Goal: Task Accomplishment & Management: Manage account settings

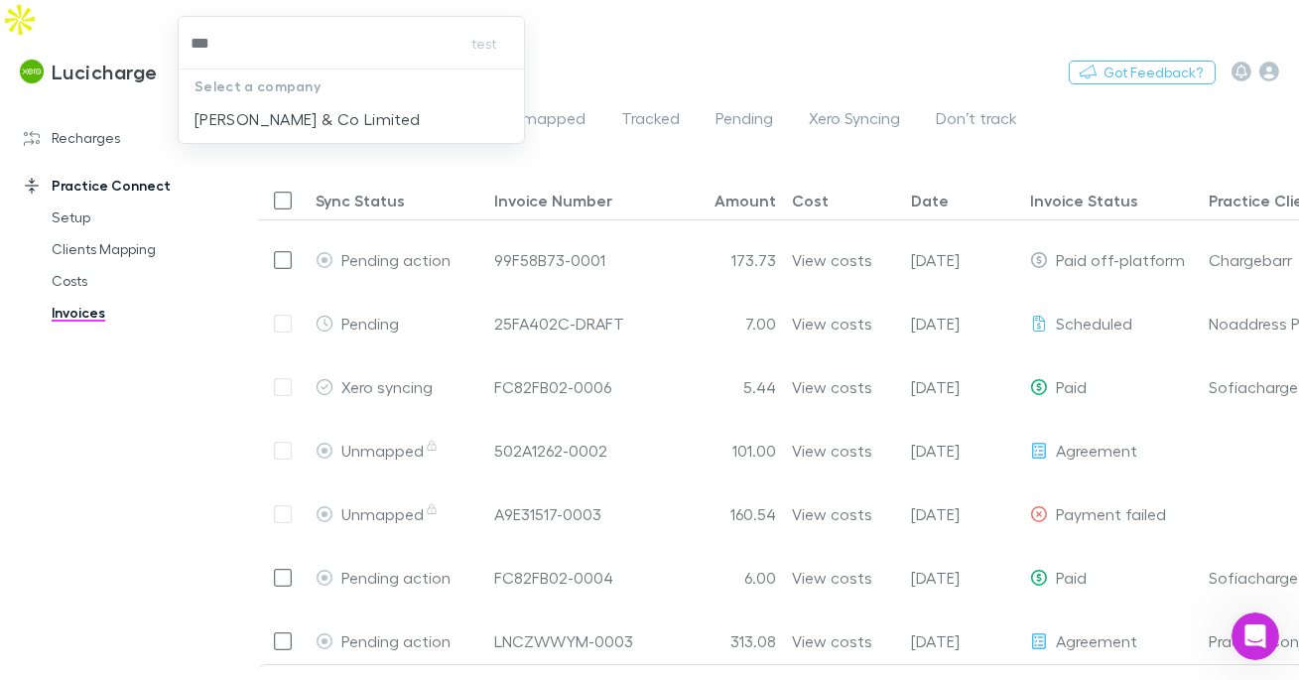
type input "****"
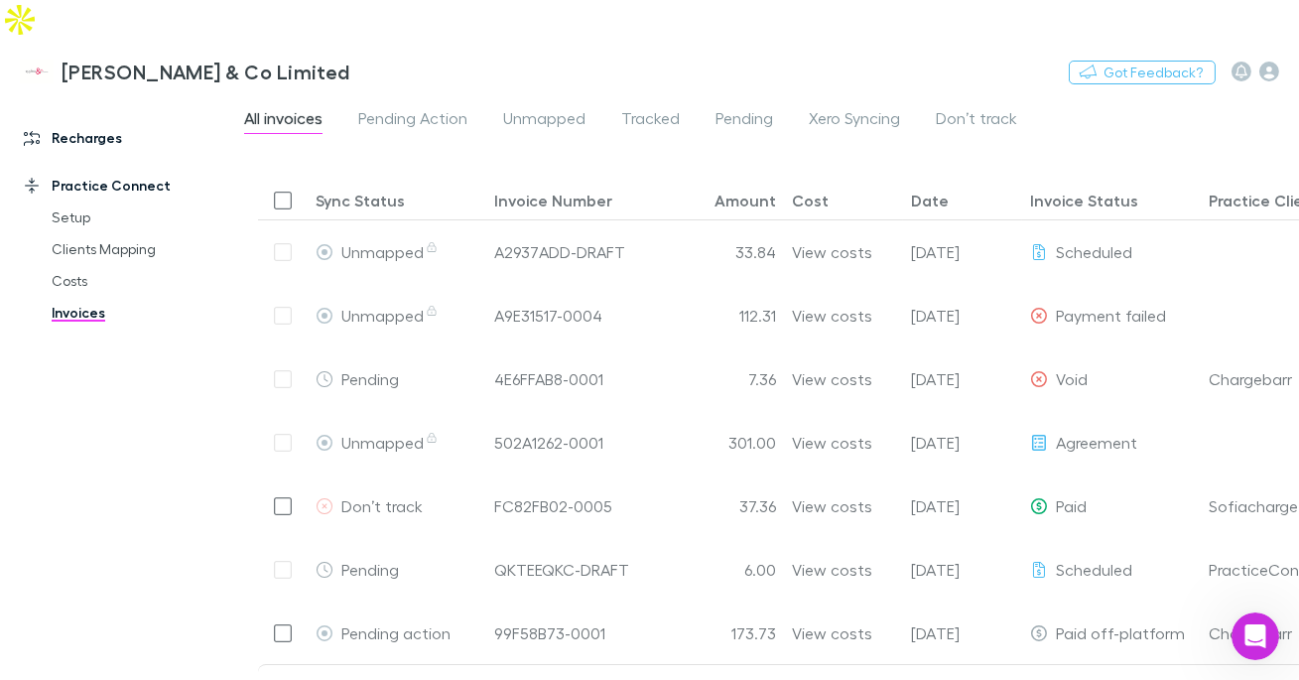
click at [115, 122] on link "Recharges" at bounding box center [121, 138] width 234 height 32
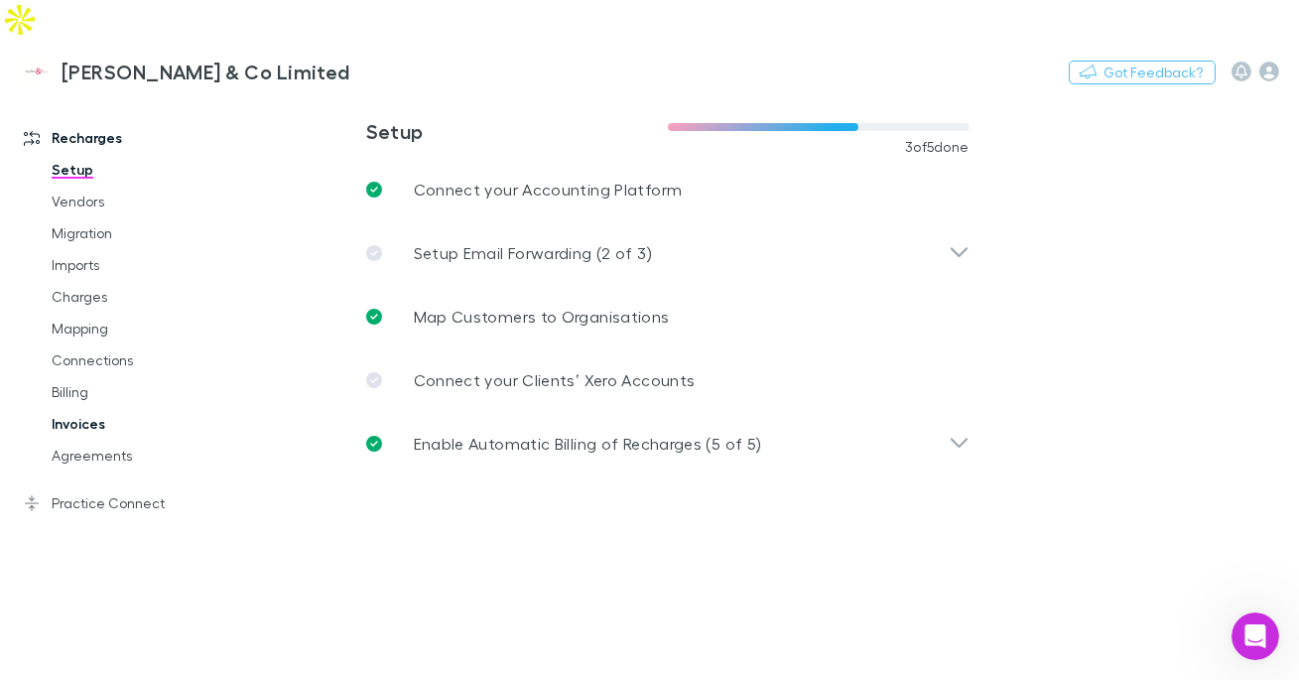
click at [80, 408] on link "Invoices" at bounding box center [135, 424] width 206 height 32
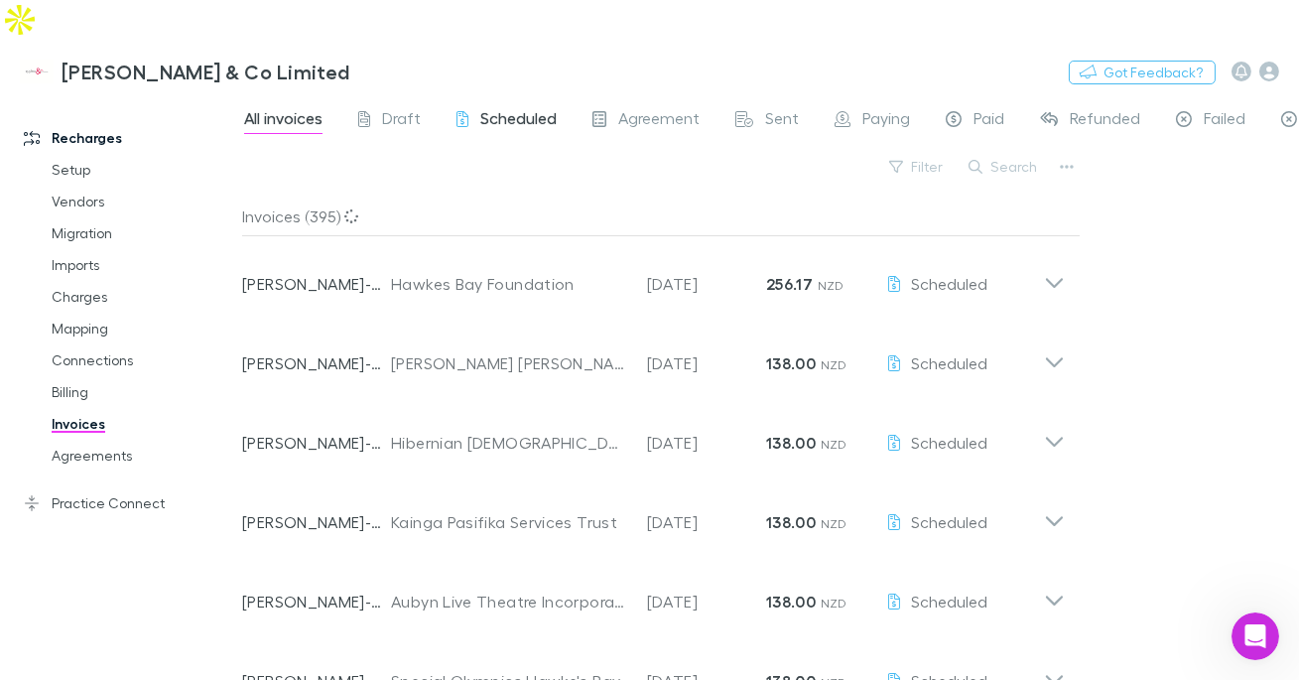
click at [475, 108] on div "Scheduled" at bounding box center [507, 121] width 100 height 26
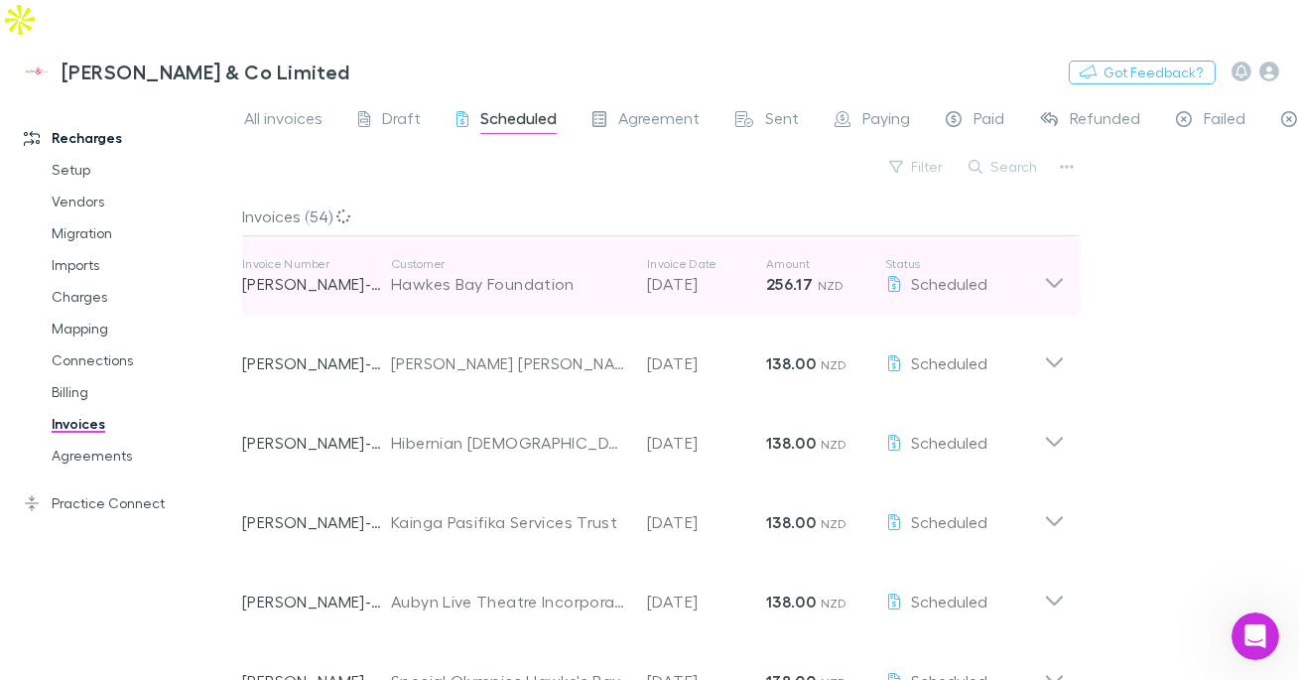
click at [480, 272] on div "Hawkes Bay Foundation" at bounding box center [509, 284] width 236 height 24
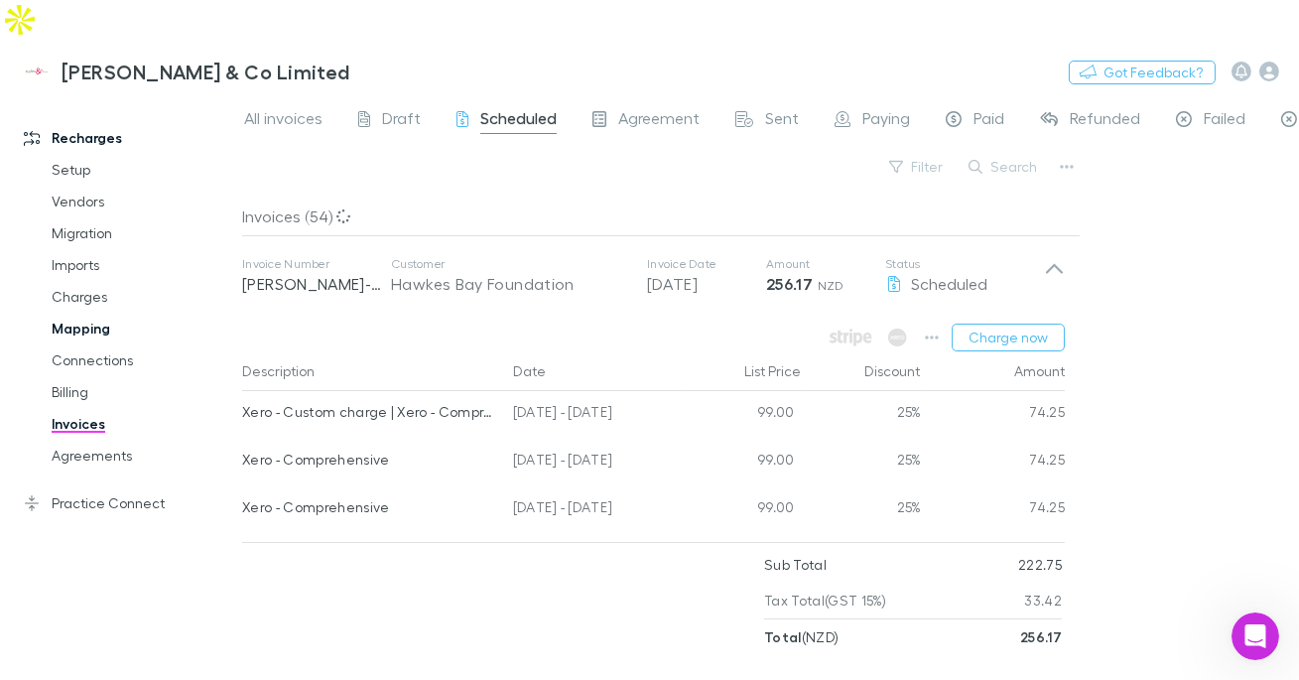
click at [80, 313] on link "Mapping" at bounding box center [135, 329] width 206 height 32
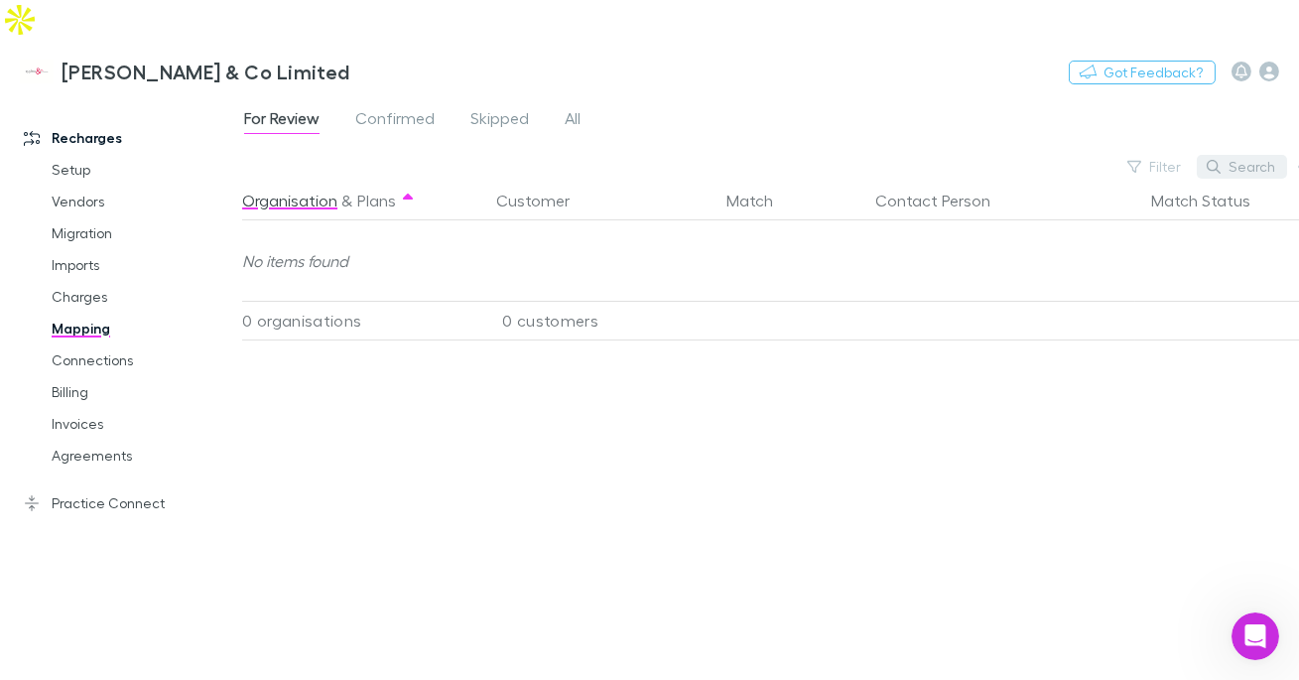
click at [1219, 160] on icon "button" at bounding box center [1214, 167] width 14 height 14
type input "****"
click at [565, 108] on span "All" at bounding box center [573, 121] width 16 height 26
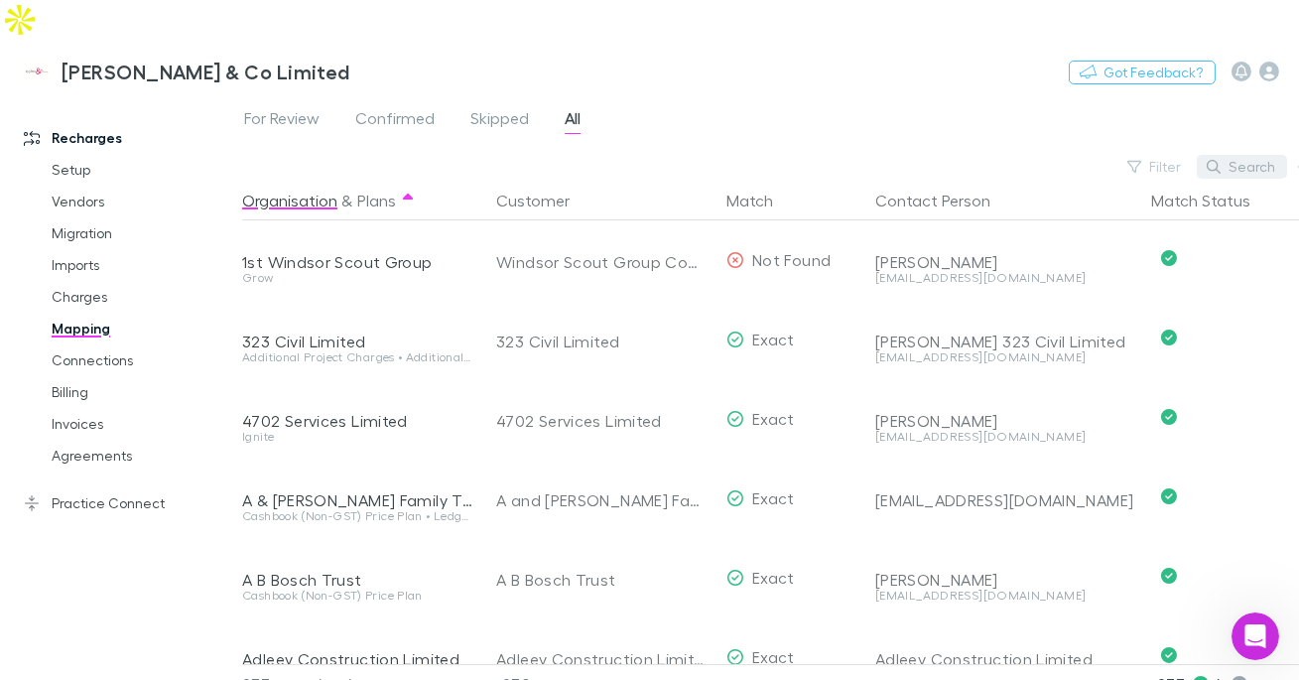
click at [1229, 155] on button "Search" at bounding box center [1242, 167] width 90 height 24
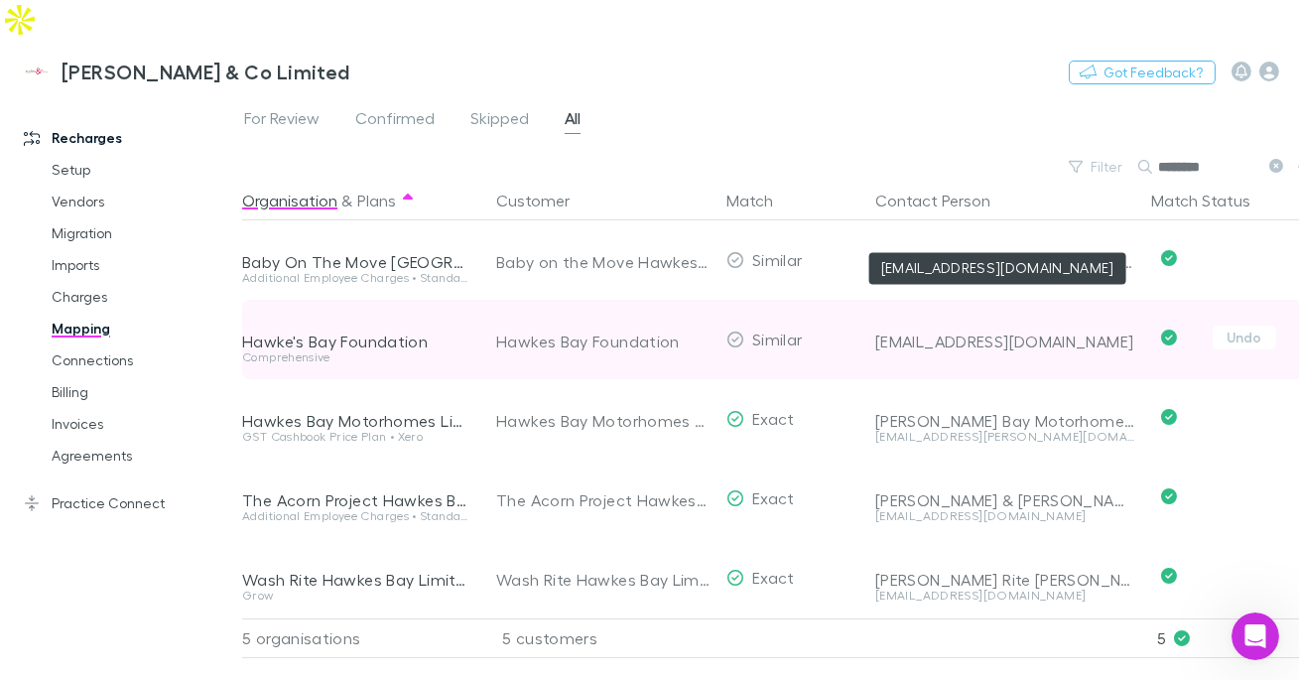
type input "********"
click at [967, 331] on div "[EMAIL_ADDRESS][DOMAIN_NAME]" at bounding box center [1005, 341] width 260 height 20
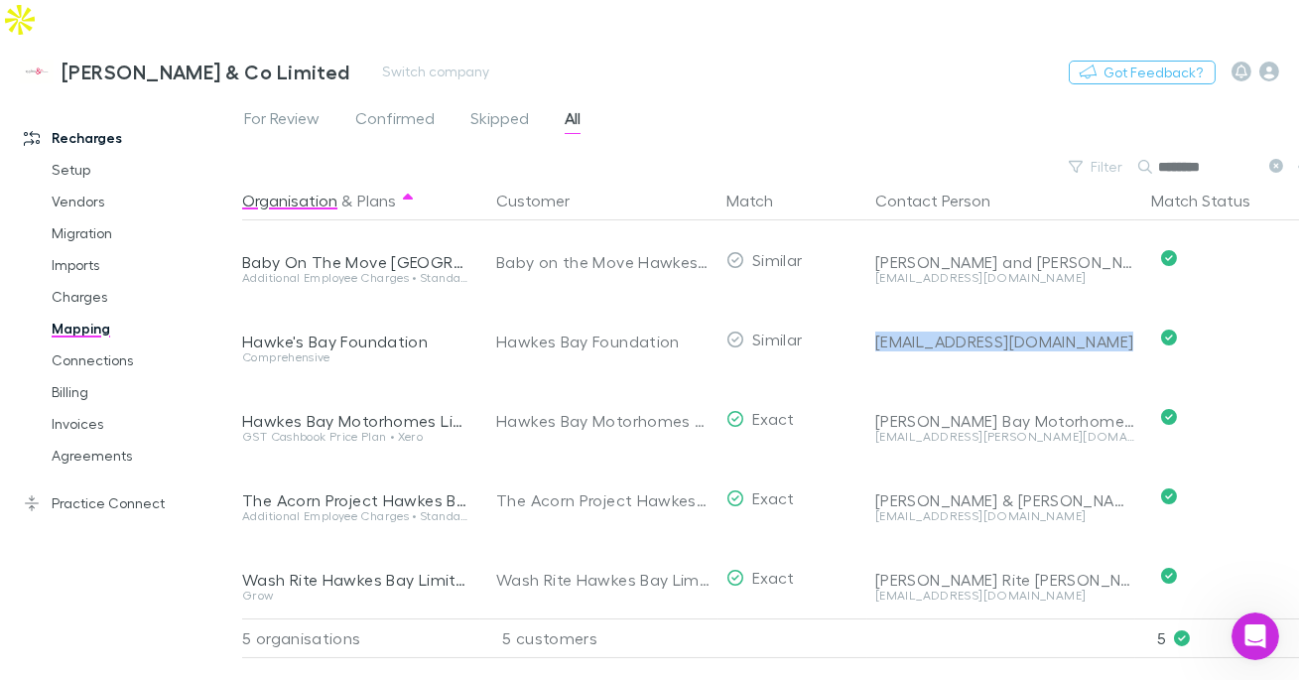
copy div "[EMAIL_ADDRESS][DOMAIN_NAME]"
click at [86, 408] on link "Invoices" at bounding box center [135, 424] width 206 height 32
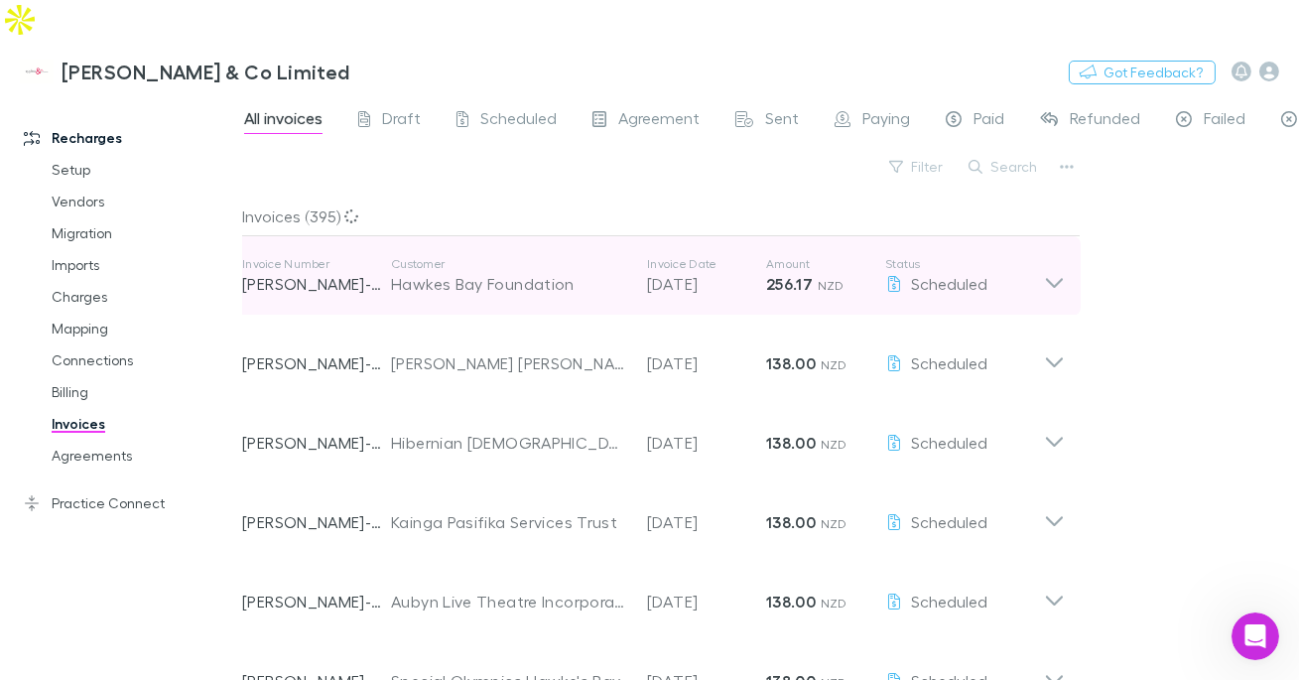
click at [534, 272] on div "Hawkes Bay Foundation" at bounding box center [509, 284] width 236 height 24
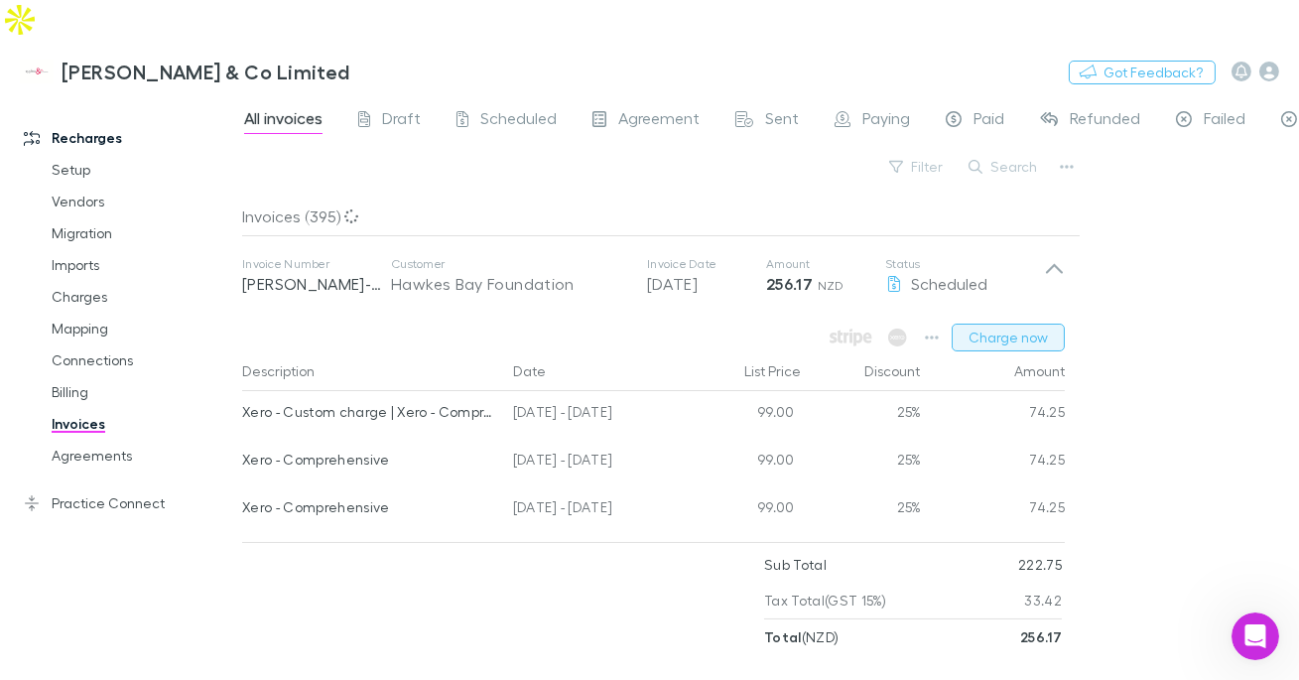
click at [967, 324] on button "Charge now" at bounding box center [1008, 338] width 113 height 28
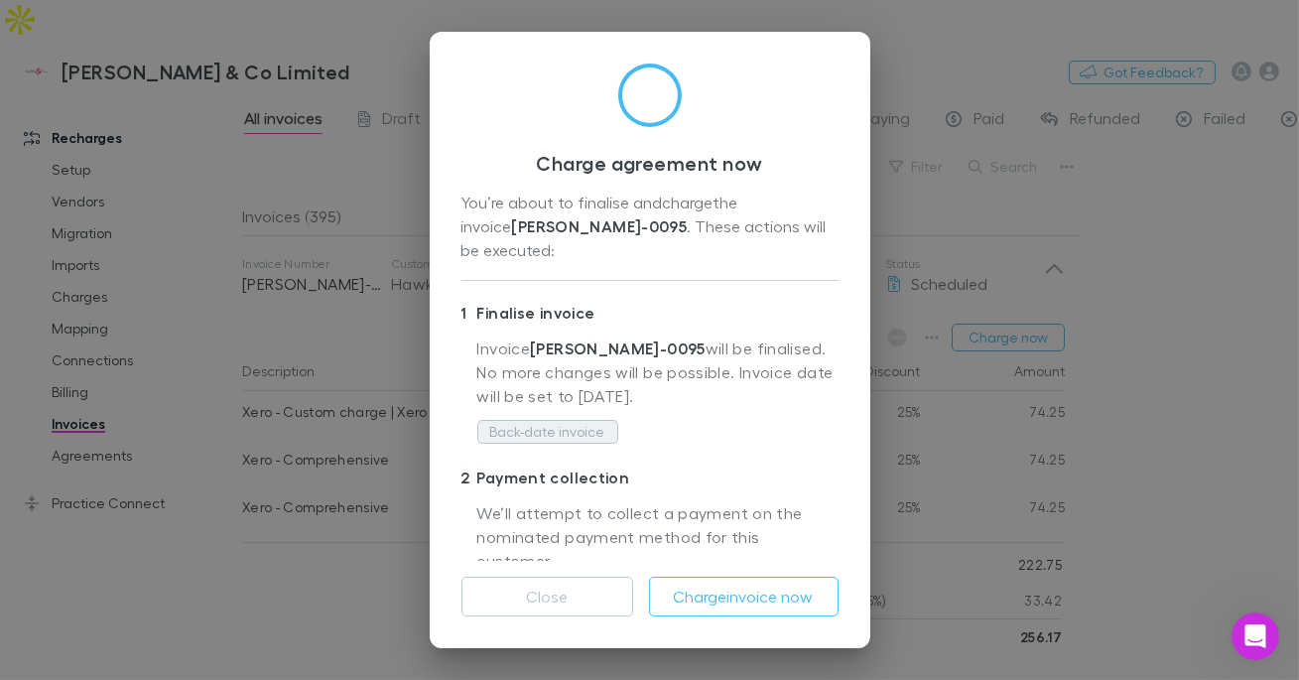
click at [610, 420] on button "Back-date invoice" at bounding box center [547, 432] width 141 height 24
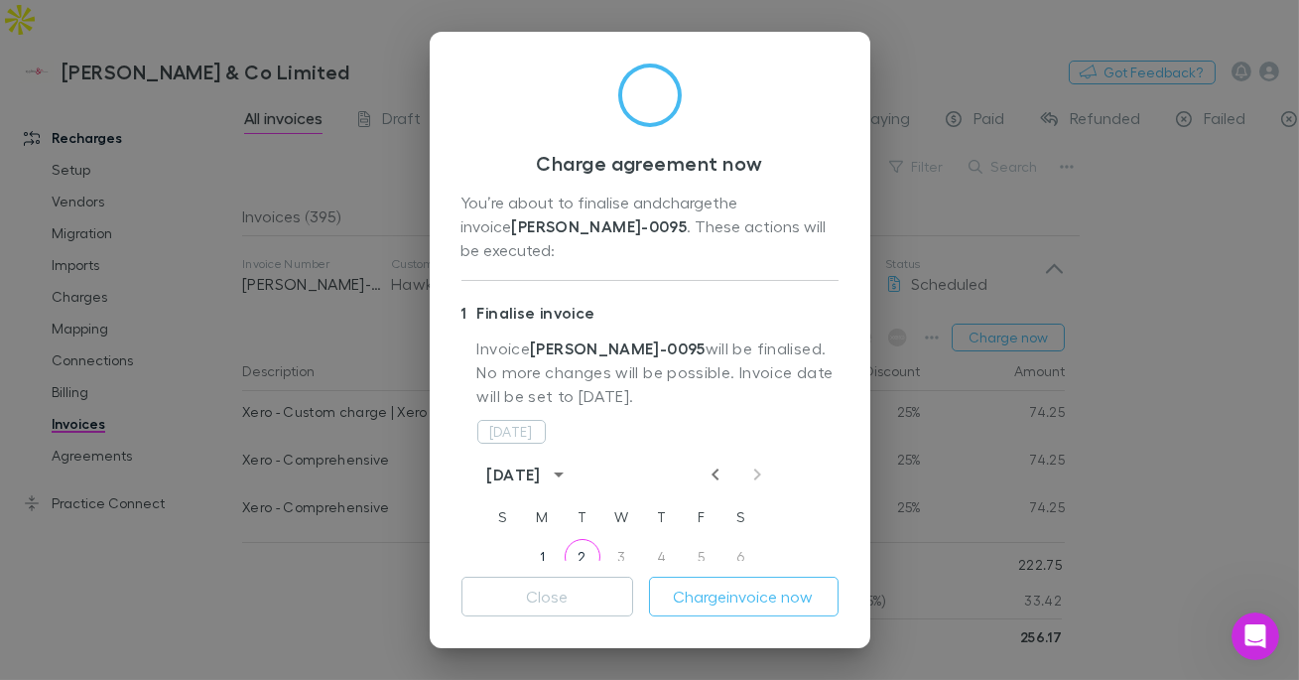
click at [543, 418] on div "[DATE] [DATE] S M T W T F S 1 2 3 4 5 6 7 8 9 10 11 12 13 14 15 16 17 18 19 20 …" at bounding box center [657, 594] width 361 height 353
click at [529, 420] on button "[DATE]" at bounding box center [511, 432] width 68 height 24
click at [697, 587] on button "Charge invoice now" at bounding box center [744, 597] width 190 height 40
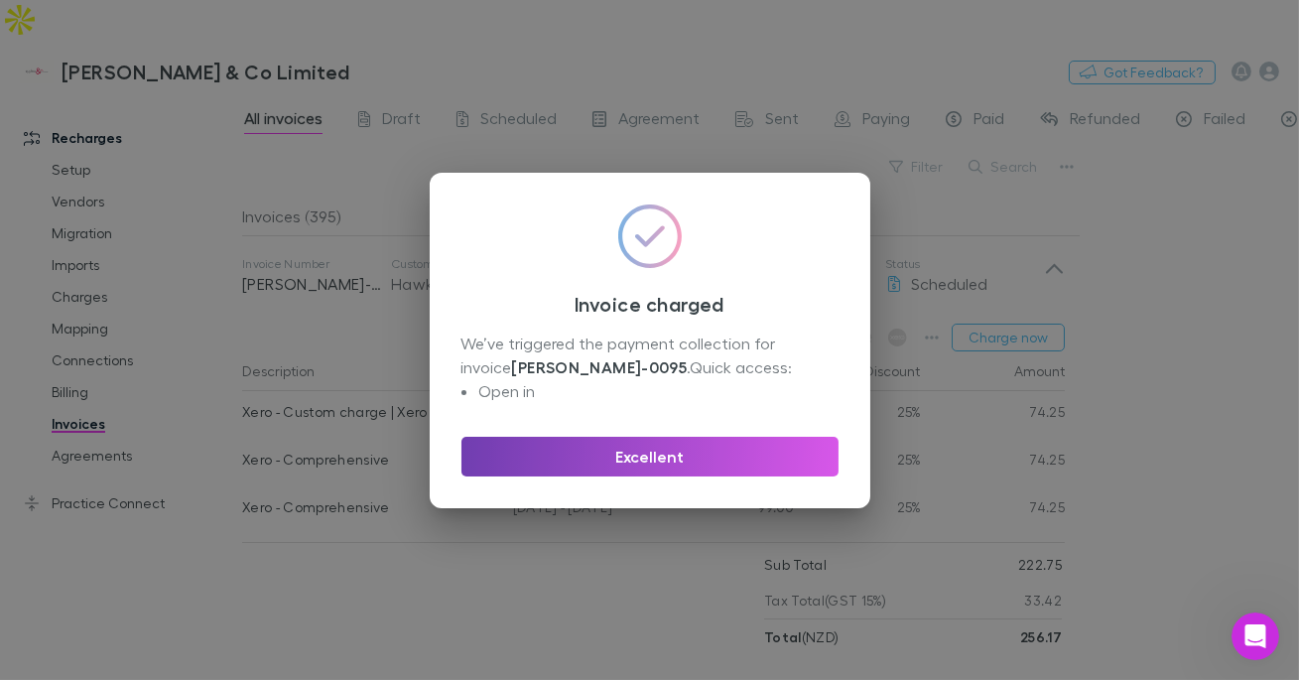
click at [634, 437] on button "Excellent" at bounding box center [649, 457] width 377 height 40
